Goal: Check status: Check status

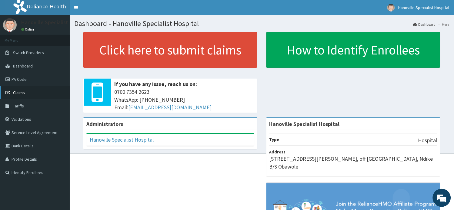
click at [26, 87] on link "Claims" at bounding box center [35, 92] width 70 height 13
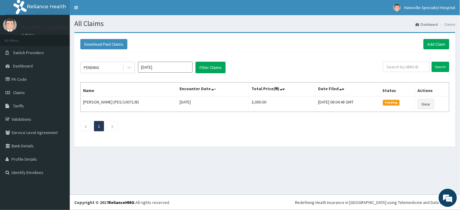
click at [214, 89] on icon at bounding box center [215, 89] width 2 height 4
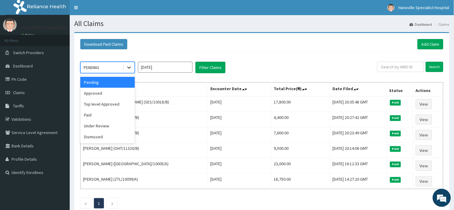
click at [129, 69] on icon at bounding box center [129, 68] width 6 height 6
click at [131, 92] on div "Approved" at bounding box center [107, 93] width 55 height 11
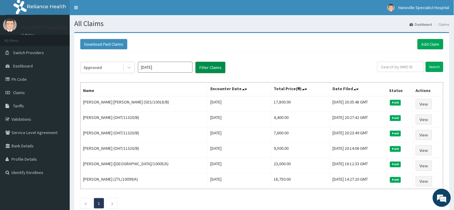
click at [205, 64] on button "Filter Claims" at bounding box center [211, 68] width 30 height 12
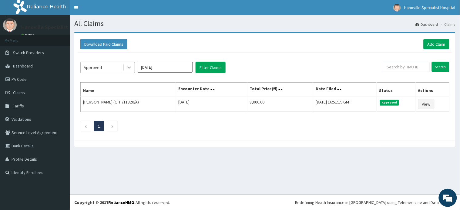
click at [127, 68] on icon at bounding box center [129, 68] width 6 height 6
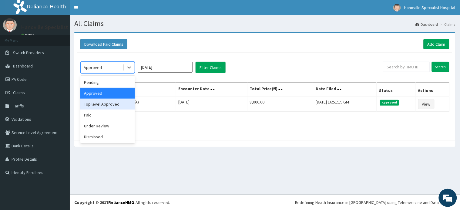
click at [122, 102] on div "Top level Approved" at bounding box center [107, 104] width 55 height 11
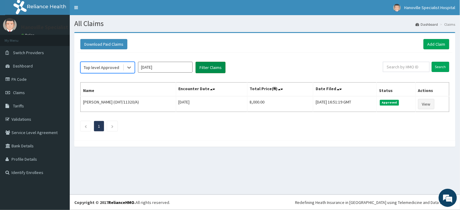
click at [204, 72] on button "Filter Claims" at bounding box center [211, 68] width 30 height 12
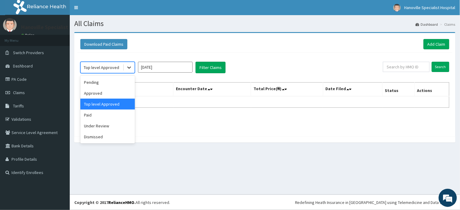
click at [130, 70] on icon at bounding box center [129, 68] width 6 height 6
click at [130, 118] on div "Paid" at bounding box center [107, 115] width 55 height 11
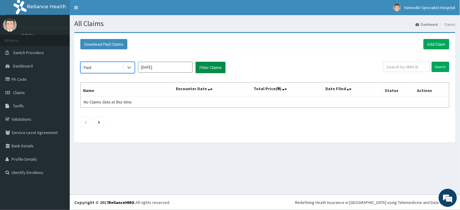
click at [203, 68] on button "Filter Claims" at bounding box center [211, 68] width 30 height 12
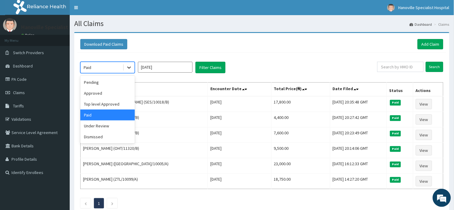
click at [128, 67] on icon at bounding box center [129, 68] width 6 height 6
click at [124, 129] on div "Under Review" at bounding box center [107, 126] width 55 height 11
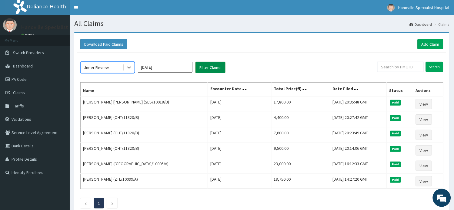
click at [213, 71] on button "Filter Claims" at bounding box center [211, 68] width 30 height 12
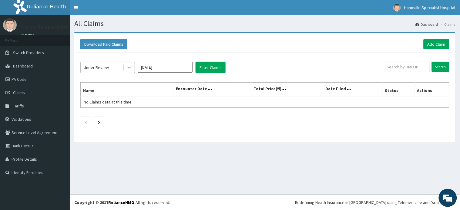
click at [131, 68] on icon at bounding box center [129, 68] width 6 height 6
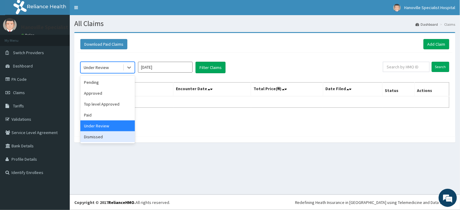
click at [126, 141] on div "Dismissed" at bounding box center [107, 137] width 55 height 11
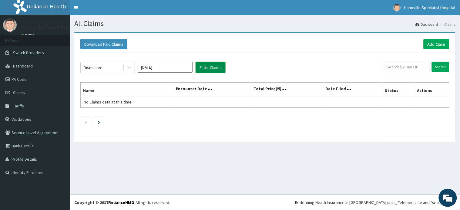
click at [205, 65] on button "Filter Claims" at bounding box center [211, 68] width 30 height 12
click at [127, 70] on icon at bounding box center [129, 68] width 6 height 6
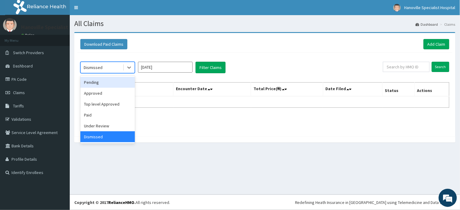
click at [129, 82] on div "Pending" at bounding box center [107, 82] width 55 height 11
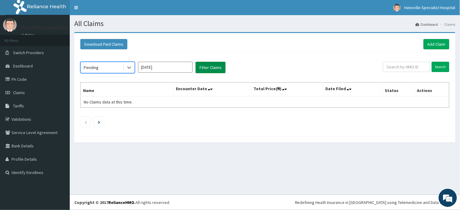
click at [206, 68] on button "Filter Claims" at bounding box center [211, 68] width 30 height 12
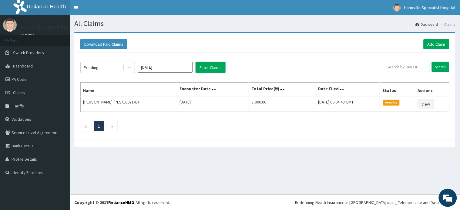
click at [168, 161] on div "All Claims Dashboard Claims Download Paid Claims Add Claim × Note you can only …" at bounding box center [265, 105] width 390 height 180
click at [413, 67] on input "text" at bounding box center [406, 67] width 47 height 10
type input "OHT/10032/A"
click at [442, 65] on input "Search" at bounding box center [441, 67] width 18 height 10
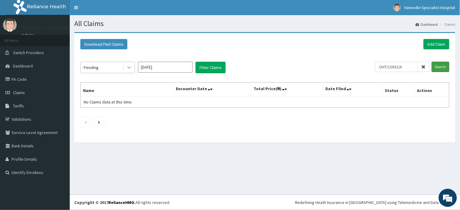
click at [432, 62] on input "Search" at bounding box center [441, 67] width 18 height 10
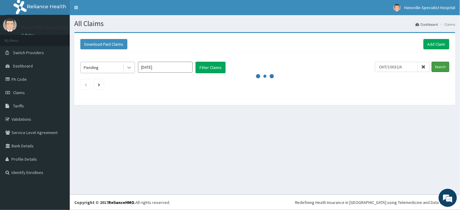
click at [432, 62] on input "Search" at bounding box center [441, 67] width 18 height 10
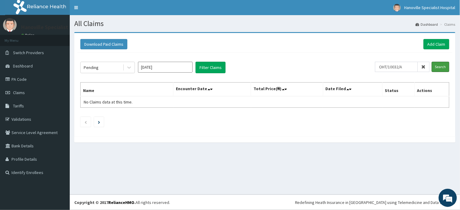
click at [432, 62] on input "Search" at bounding box center [441, 67] width 18 height 10
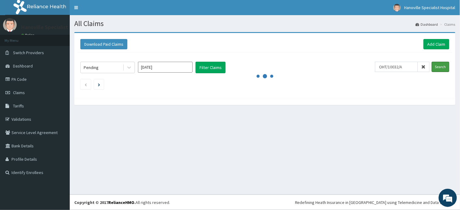
click at [432, 62] on input "Search" at bounding box center [441, 67] width 18 height 10
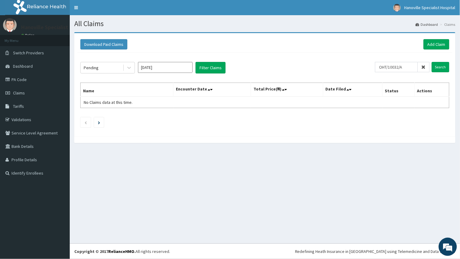
click at [119, 210] on footer "Redefining Heath Insurance in [GEOGRAPHIC_DATA] using Telemedicine and Data Sci…" at bounding box center [265, 250] width 390 height 15
drag, startPoint x: 119, startPoint y: 258, endPoint x: 126, endPoint y: 246, distance: 14.5
drag, startPoint x: 126, startPoint y: 246, endPoint x: 130, endPoint y: 170, distance: 75.9
click at [130, 170] on div "All Claims Dashboard Claims Download Paid Claims Add Claim × Note you can only …" at bounding box center [265, 129] width 390 height 228
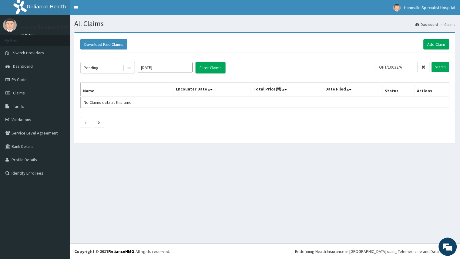
click at [130, 170] on div "All Claims Dashboard Claims Download Paid Claims Add Claim × Note you can only …" at bounding box center [265, 129] width 390 height 228
click at [29, 80] on link "PA Code" at bounding box center [35, 79] width 70 height 13
